Goal: Ask a question

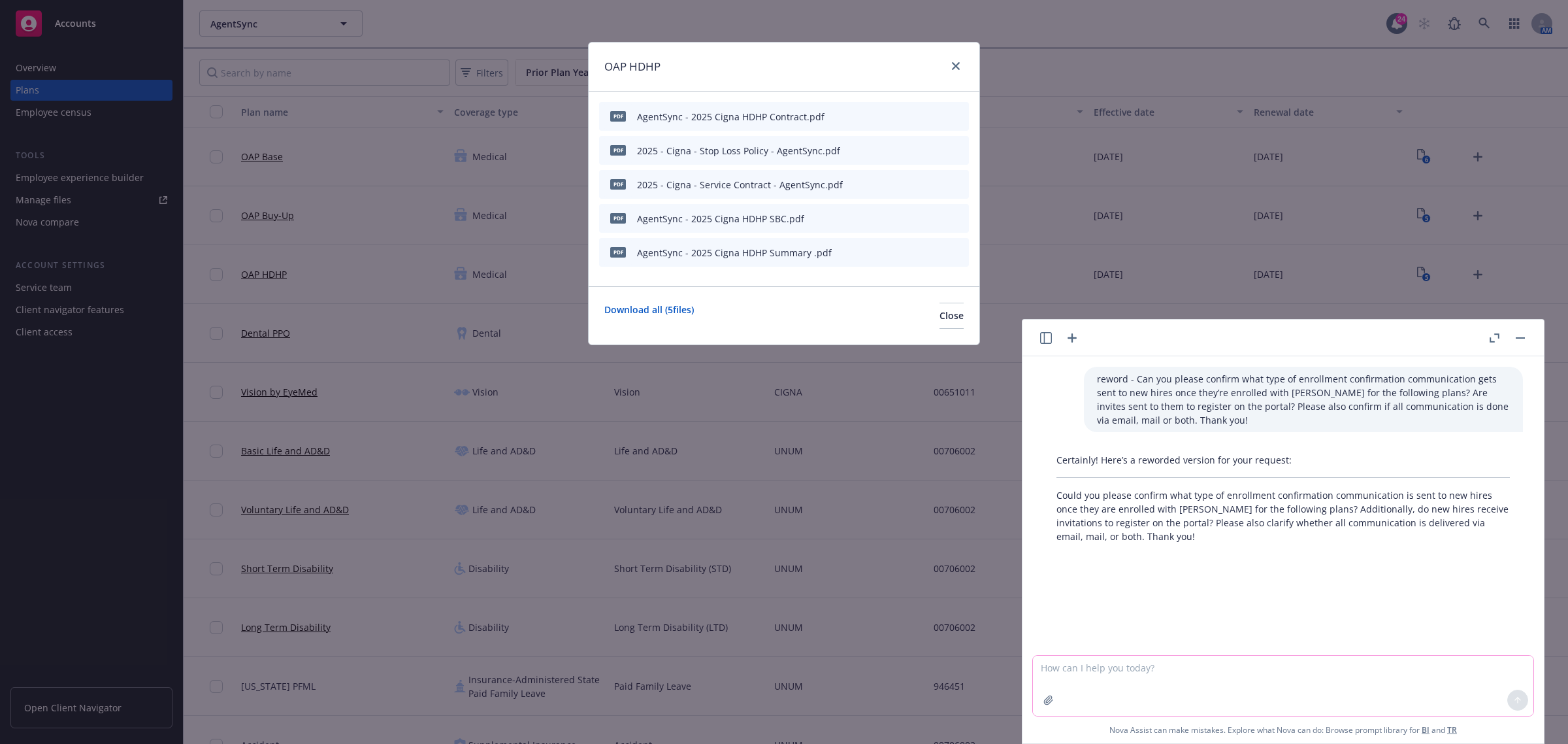
click at [1136, 685] on textarea at bounding box center [1282, 685] width 500 height 60
paste textarea "I have few questions around mental health offerings. Does HealthJoy have an EAP…"
type textarea "reword - I have few questions around mental health offerings. Does HealthJoy ha…"
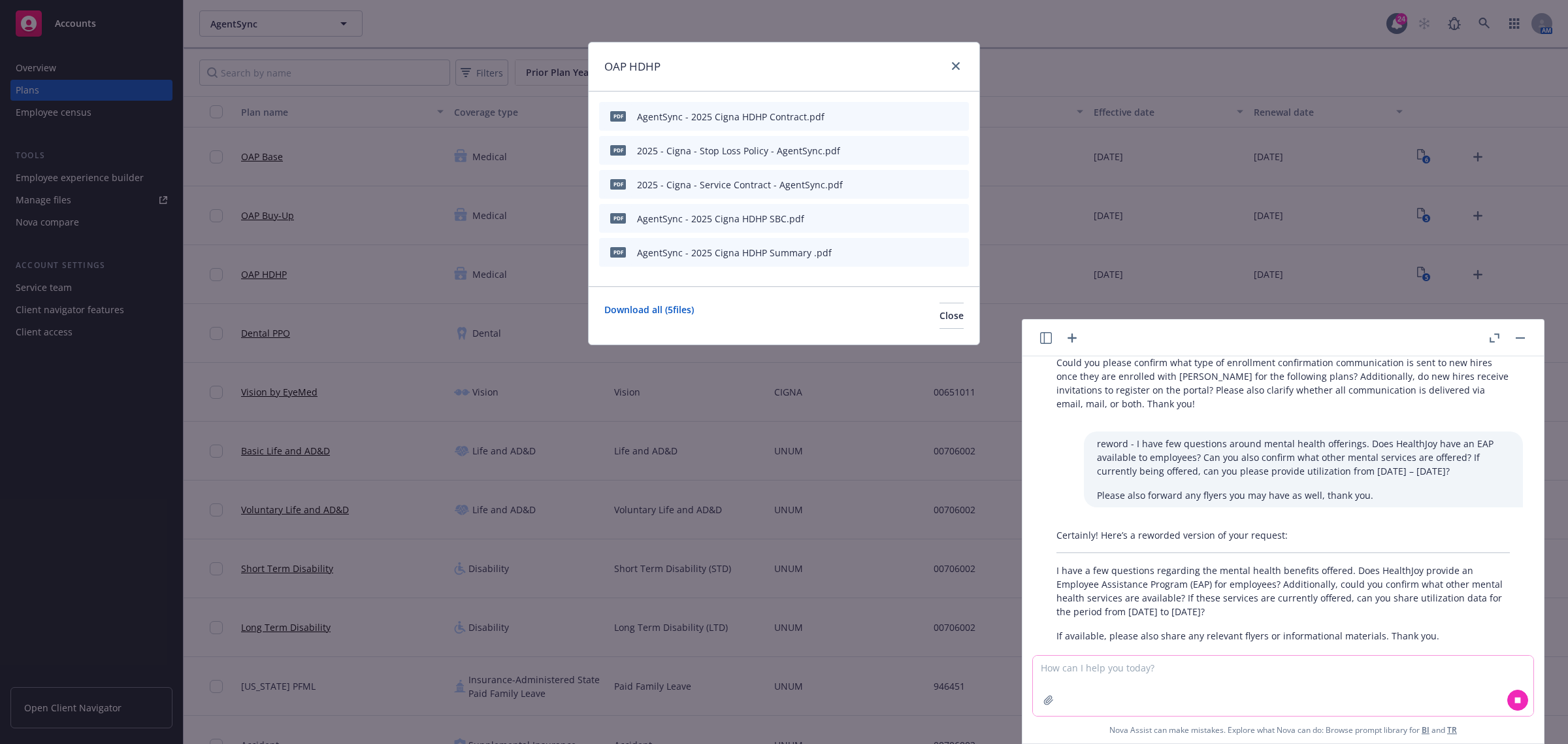
scroll to position [158, 0]
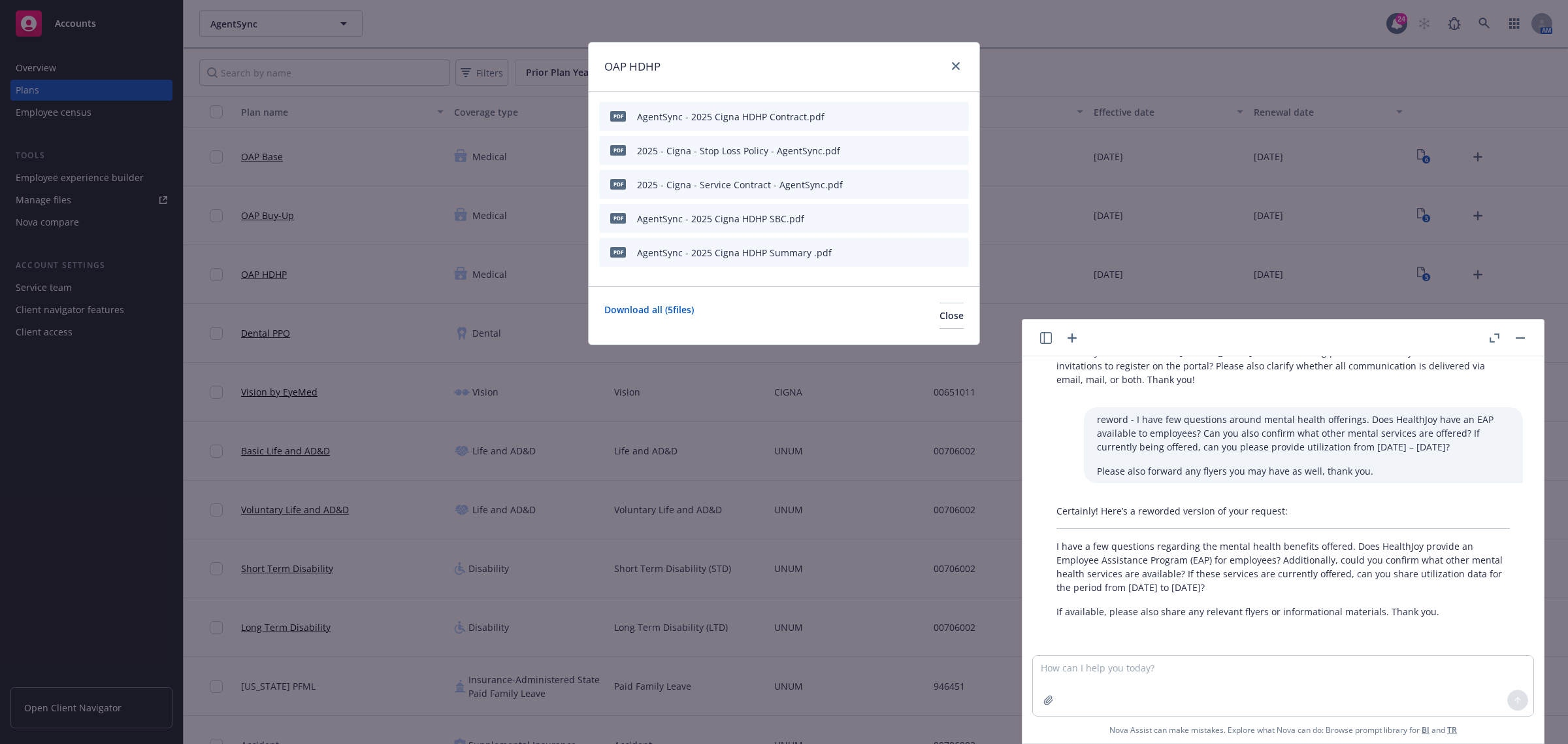
click at [1405, 622] on div "Certainly! Here’s a reworded version of your request: I have a few questions re…" at bounding box center [1282, 561] width 480 height 125
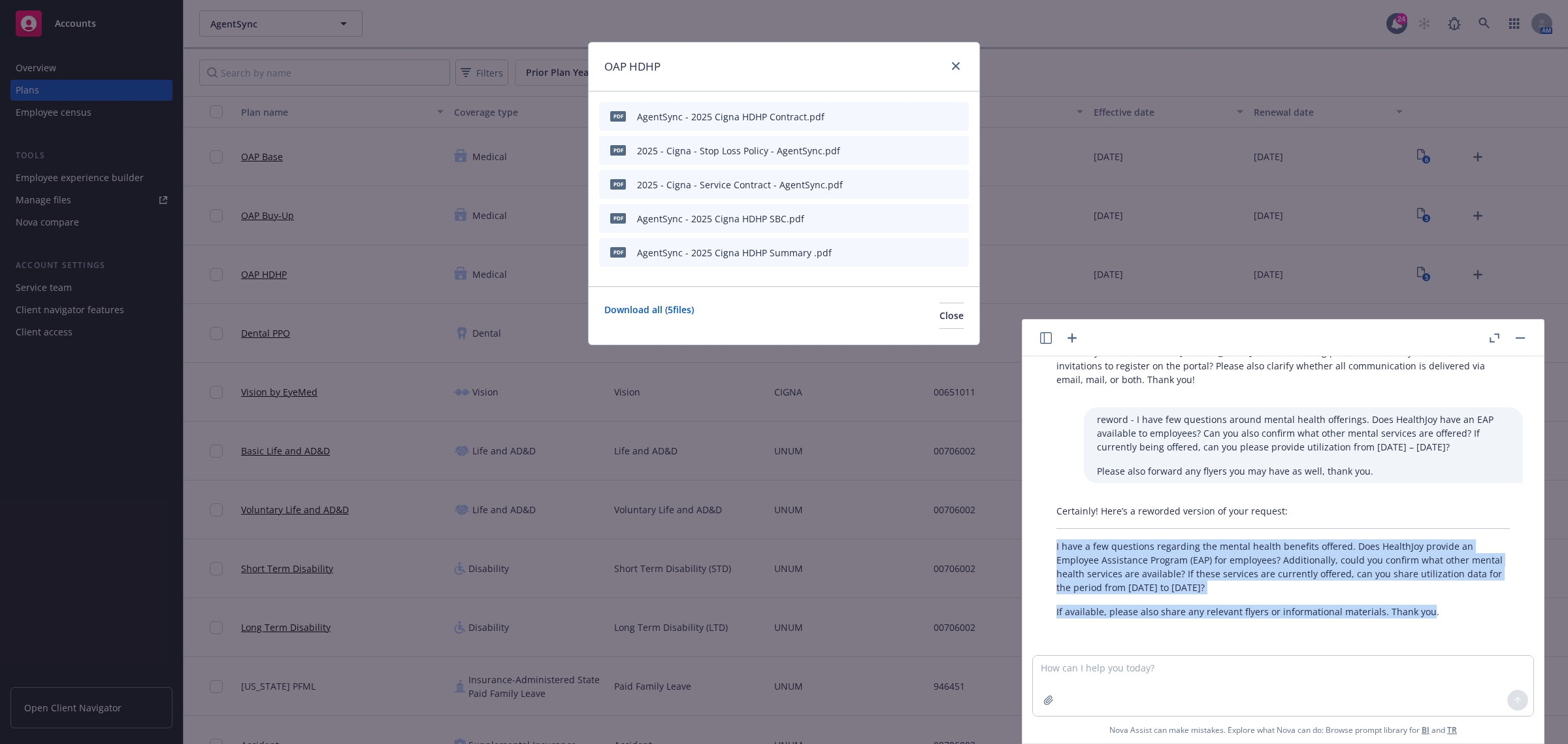
drag, startPoint x: 1375, startPoint y: 613, endPoint x: 1046, endPoint y: 546, distance: 335.8
click at [1046, 546] on div "Certainly! Here’s a reworded version of your request: I have a few questions re…" at bounding box center [1282, 561] width 480 height 125
copy div "I have a few questions regarding the mental health benefits offered. Does Healt…"
